Goal: Task Accomplishment & Management: Use online tool/utility

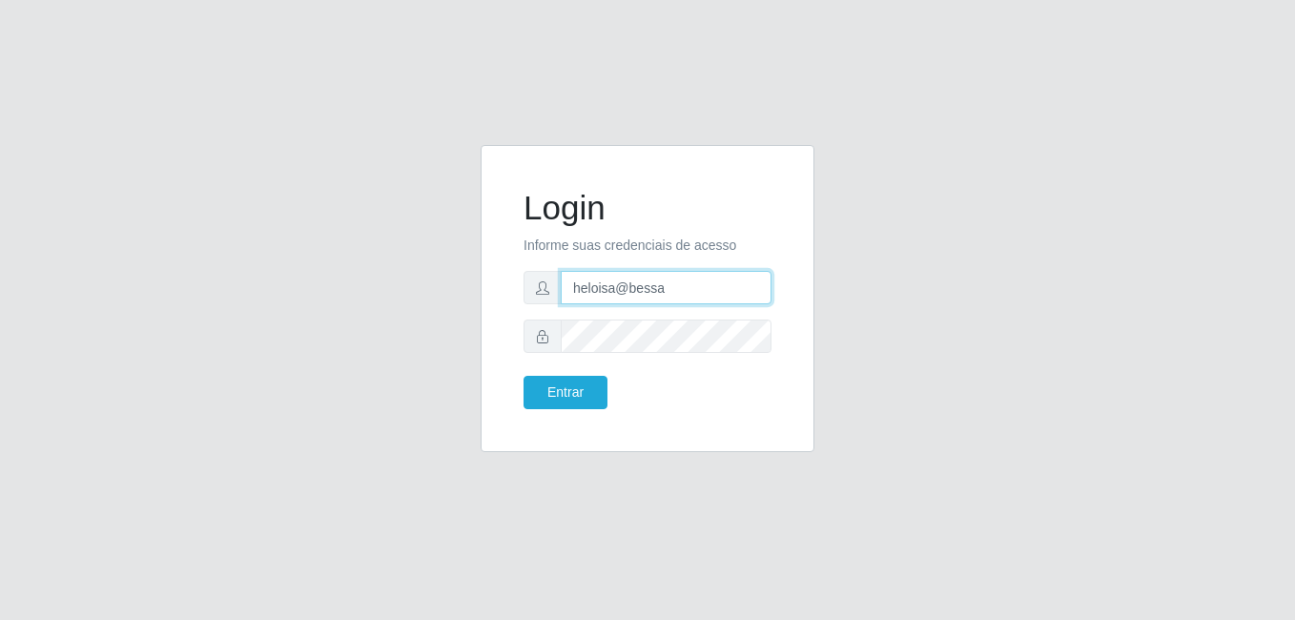
click at [717, 281] on input "heloisa@bessa" at bounding box center [666, 287] width 211 height 33
type input "h"
type input "Raissa@B9"
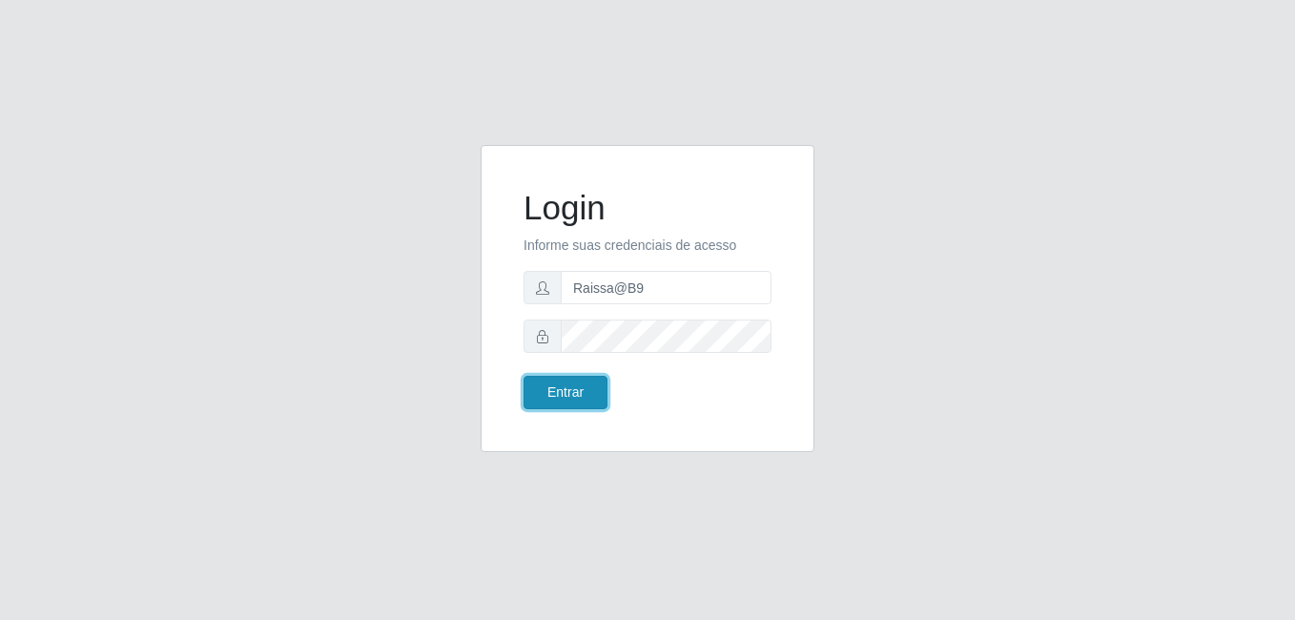
click at [545, 400] on button "Entrar" at bounding box center [566, 392] width 84 height 33
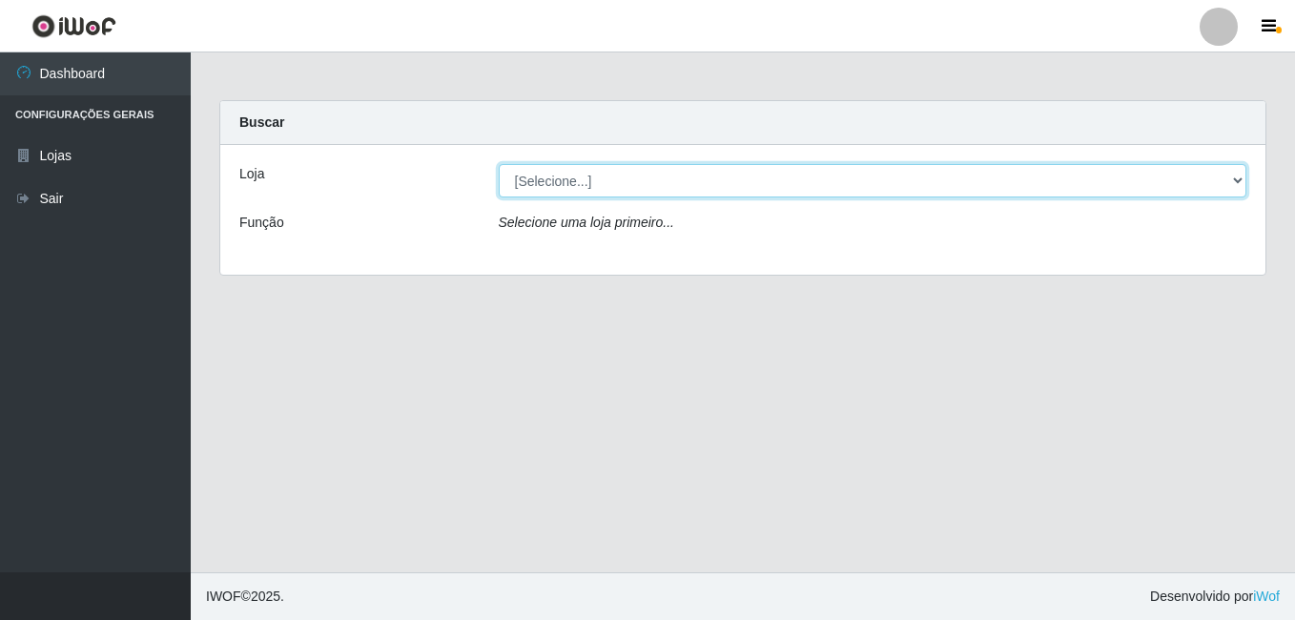
click at [804, 188] on select "[Selecione...] Bemais Supermercados - B9 Bessa" at bounding box center [873, 180] width 749 height 33
select select "410"
click at [499, 164] on select "[Selecione...] Bemais Supermercados - B9 Bessa" at bounding box center [873, 180] width 749 height 33
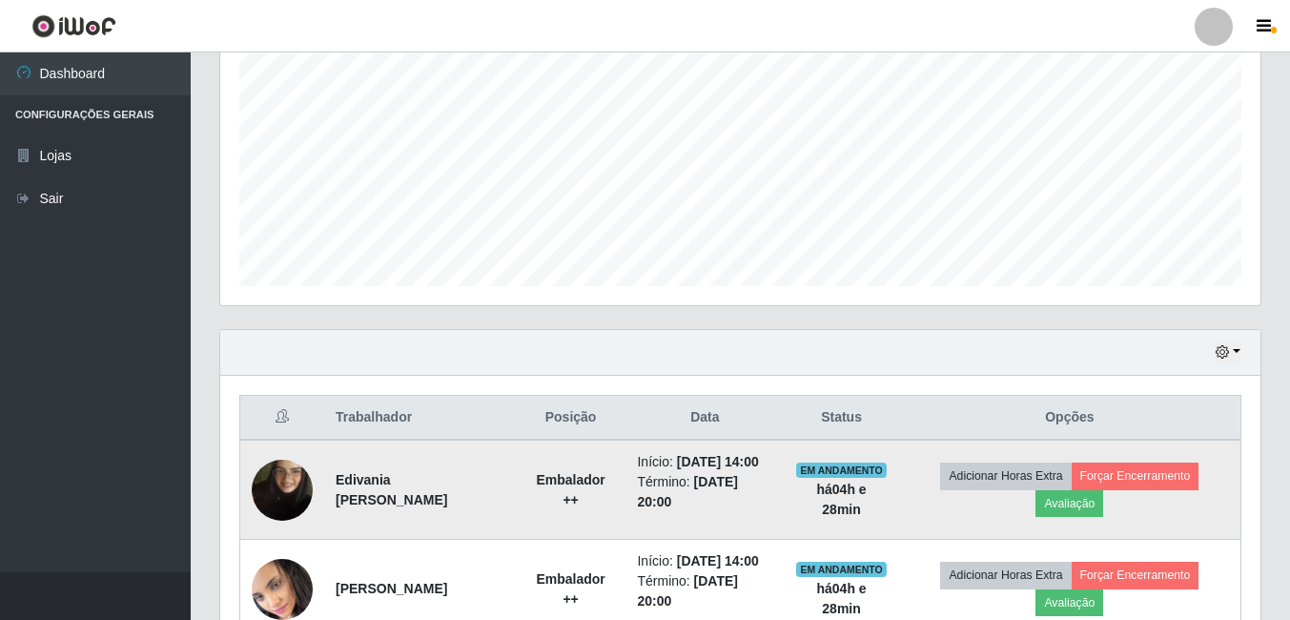
scroll to position [546, 0]
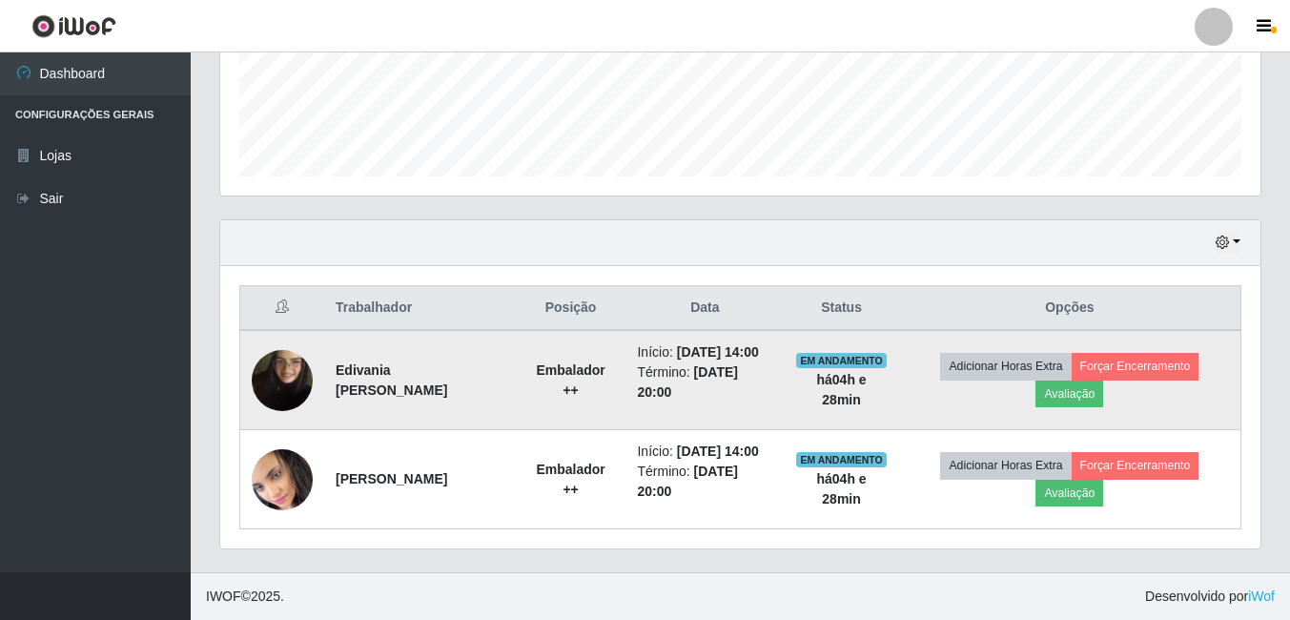
click at [284, 352] on img at bounding box center [282, 380] width 61 height 109
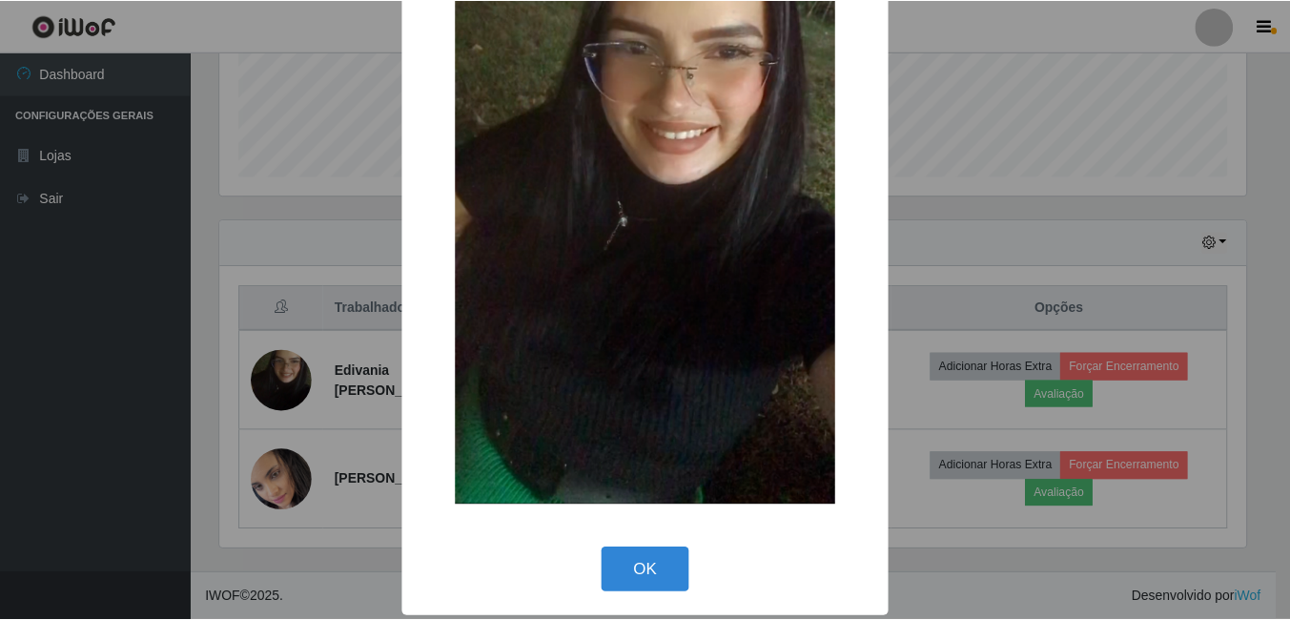
scroll to position [225, 0]
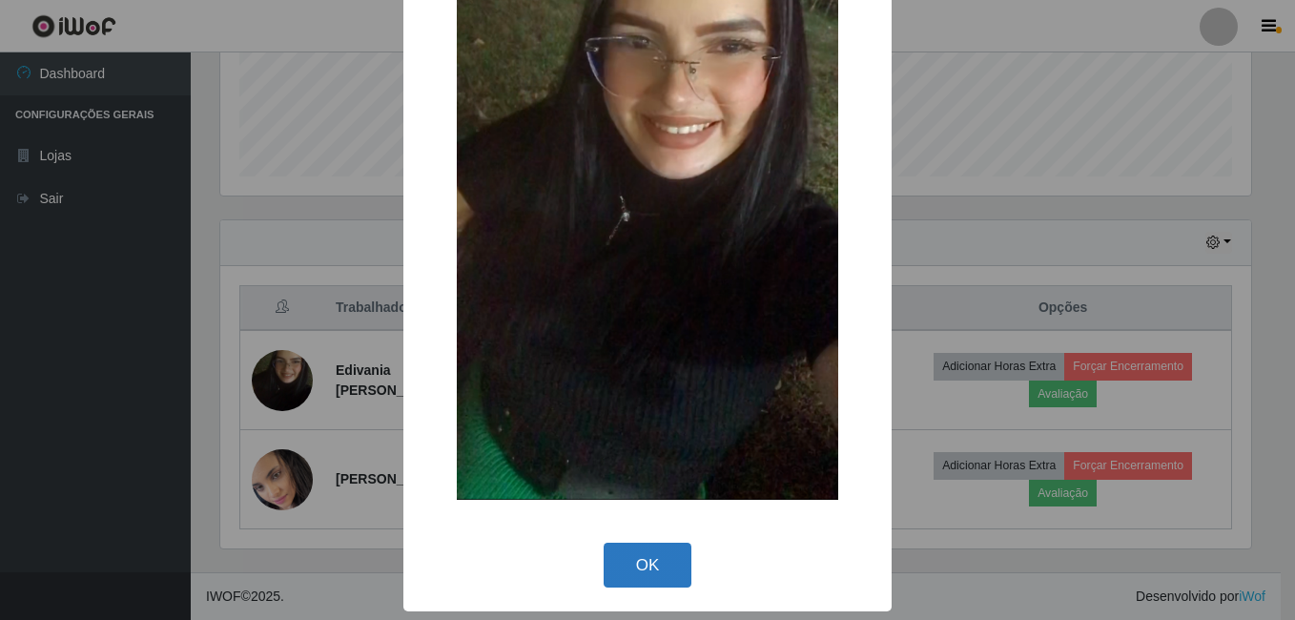
click at [637, 566] on button "OK" at bounding box center [648, 565] width 89 height 45
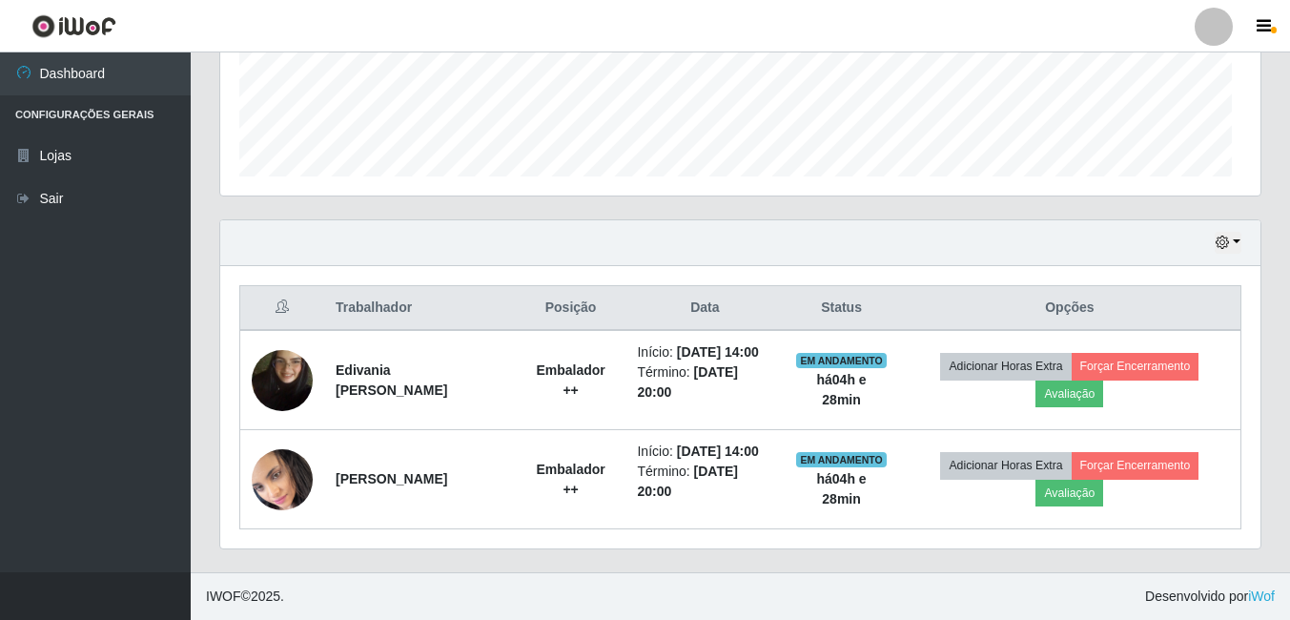
scroll to position [396, 1040]
